Goal: Task Accomplishment & Management: Manage account settings

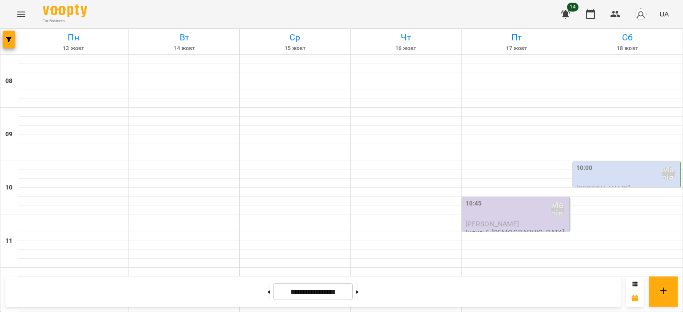
scroll to position [267, 0]
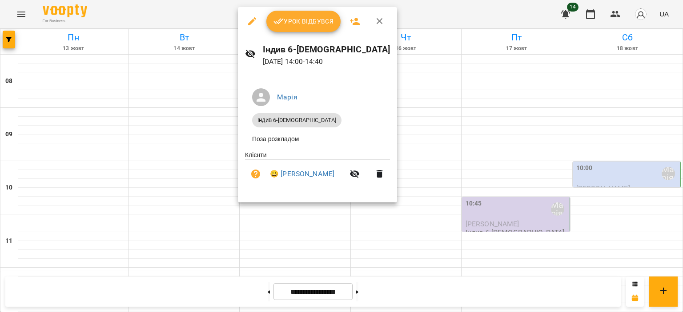
click at [299, 20] on span "Урок відбувся" at bounding box center [303, 21] width 60 height 11
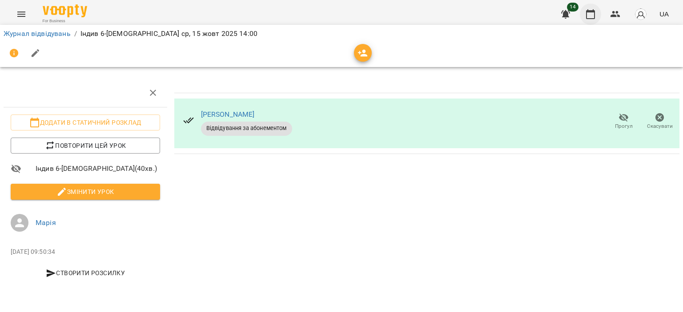
click at [587, 13] on icon "button" at bounding box center [590, 14] width 9 height 10
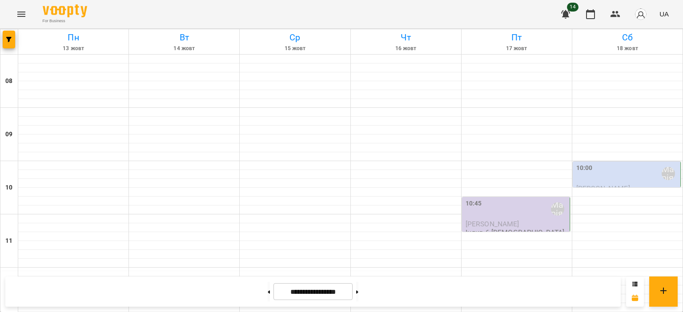
scroll to position [267, 0]
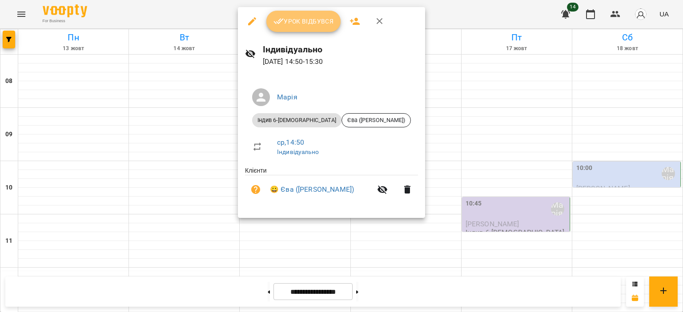
click at [302, 24] on span "Урок відбувся" at bounding box center [303, 21] width 60 height 11
